Goal: Transaction & Acquisition: Purchase product/service

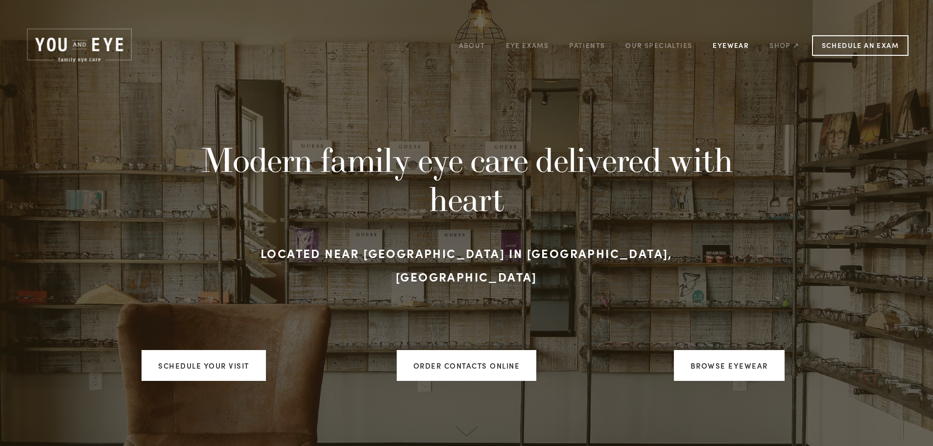
click at [722, 42] on link "Eyewear" at bounding box center [731, 45] width 36 height 15
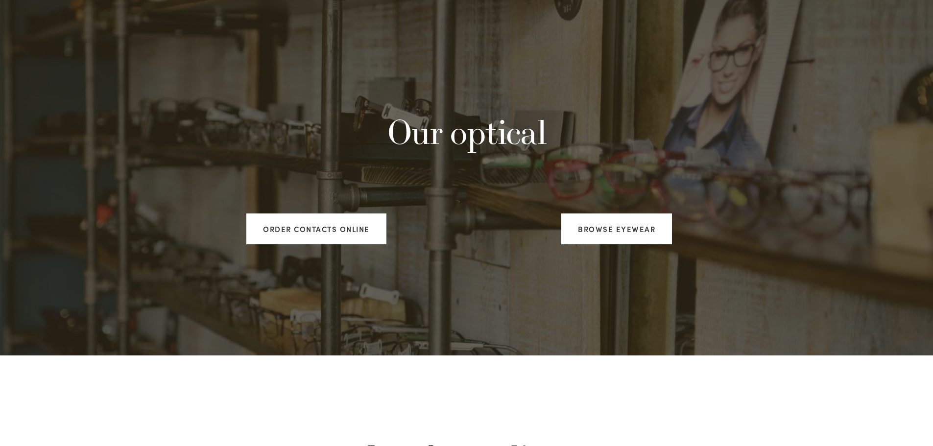
scroll to position [49, 0]
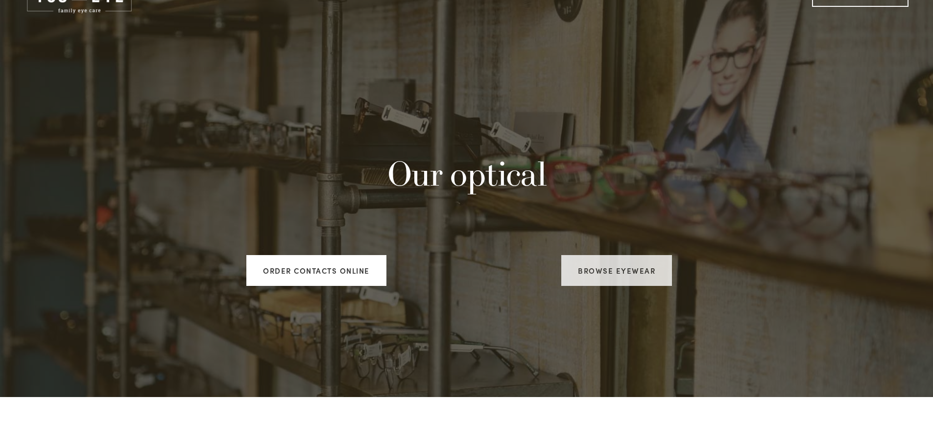
click at [589, 276] on link "Browse Eyewear" at bounding box center [616, 270] width 111 height 31
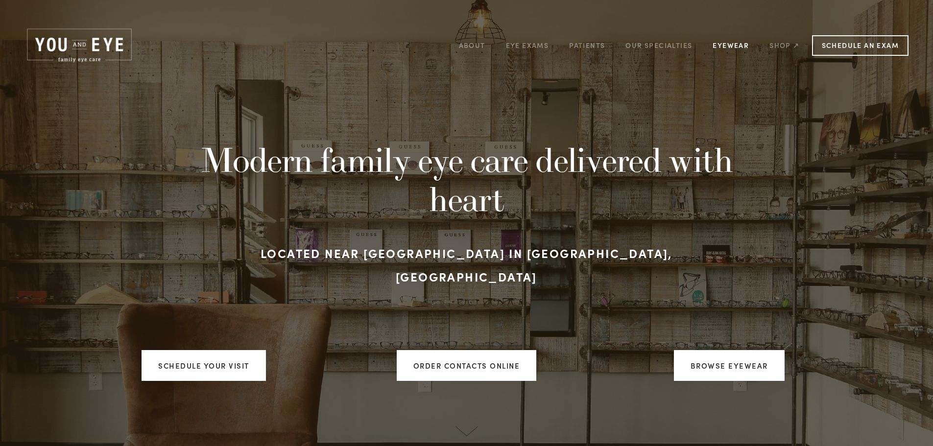
click at [722, 48] on link "Eyewear" at bounding box center [731, 45] width 36 height 15
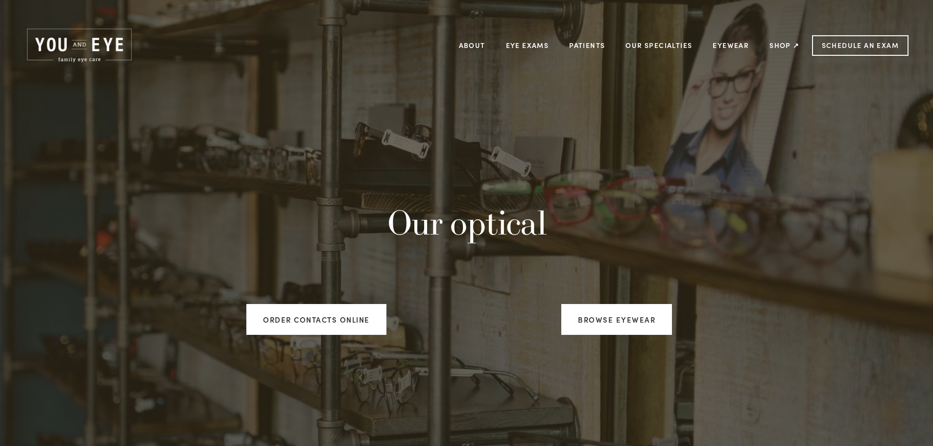
click at [597, 336] on div "Browse Eyewear" at bounding box center [617, 320] width 300 height 48
click at [593, 334] on link "Browse Eyewear" at bounding box center [616, 319] width 111 height 31
